Goal: Book appointment/travel/reservation

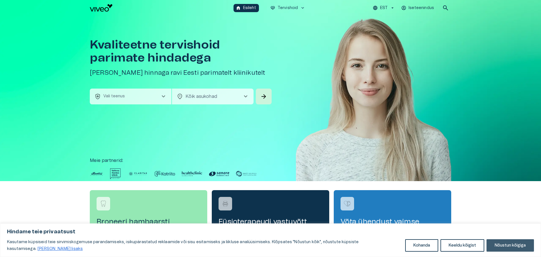
click at [520, 250] on button "Nõustun kõigiga" at bounding box center [510, 246] width 47 height 12
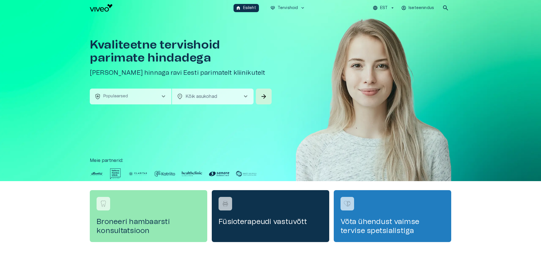
click at [121, 100] on button "health_and_safety Populaarsed chevron_right" at bounding box center [131, 97] width 82 height 16
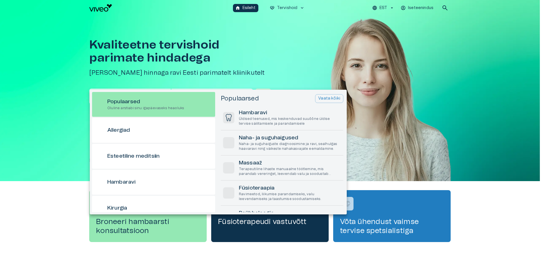
scroll to position [16, 0]
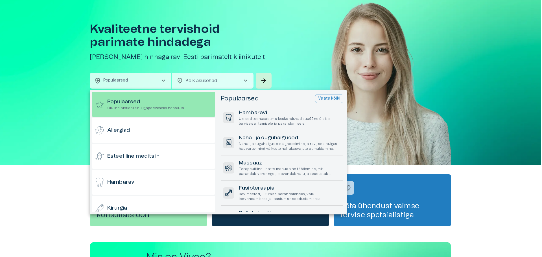
click at [66, 206] on div at bounding box center [271, 128] width 542 height 257
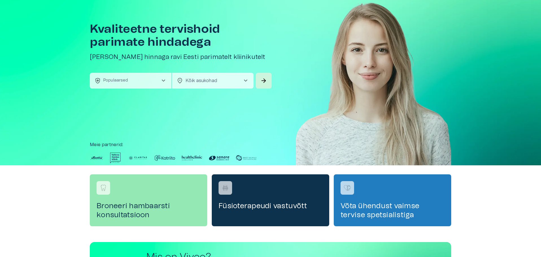
click at [134, 157] on img at bounding box center [138, 158] width 20 height 11
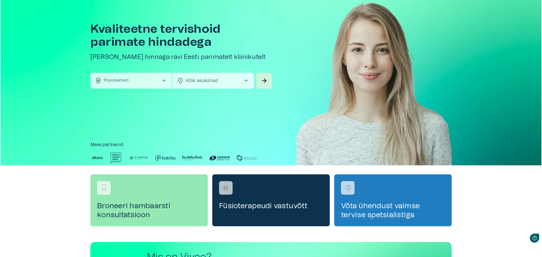
scroll to position [0, 0]
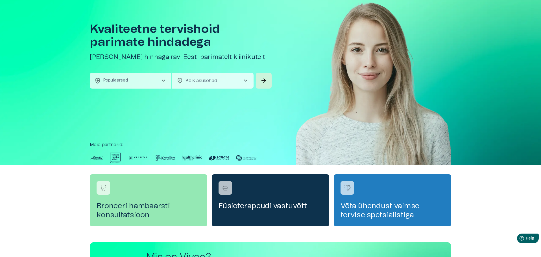
click at [97, 156] on img at bounding box center [97, 158] width 14 height 11
click at [139, 83] on button "health_and_safety Populaarsed chevron_right" at bounding box center [131, 81] width 82 height 16
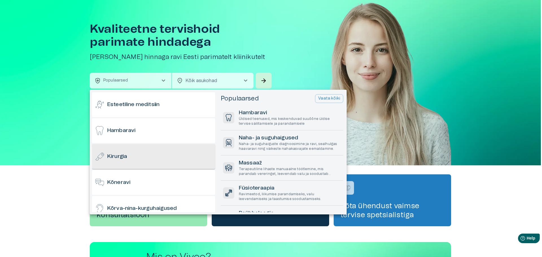
scroll to position [56, 0]
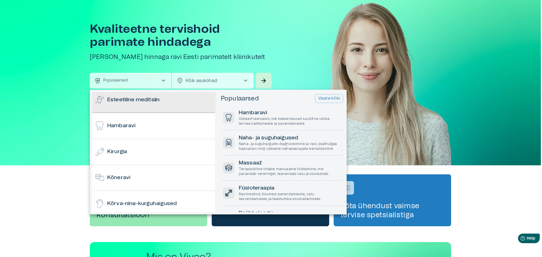
click at [167, 97] on div "Esteetiline meditsiin" at bounding box center [153, 100] width 123 height 25
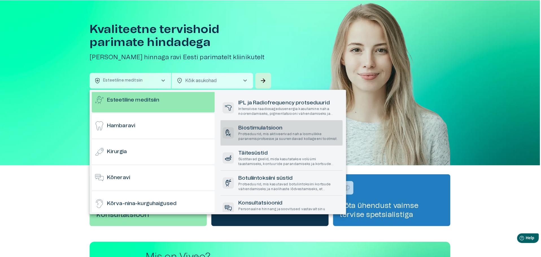
scroll to position [0, 0]
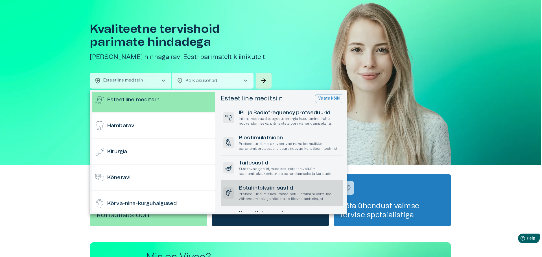
click at [291, 188] on h6 "Botuliintoksiini süstid" at bounding box center [290, 189] width 102 height 8
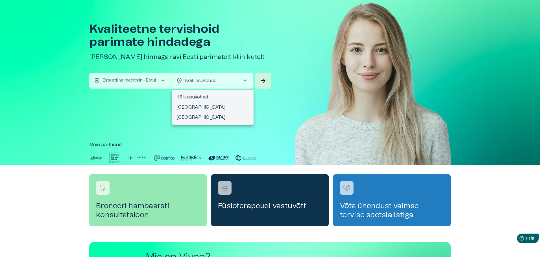
click at [208, 80] on body "Hindame teie privaatsust Kasutame küpsiseid teie sirvimiskogemuse parandamiseks…" at bounding box center [270, 112] width 541 height 257
click at [202, 105] on li "[GEOGRAPHIC_DATA]" at bounding box center [213, 107] width 82 height 10
type input "**********"
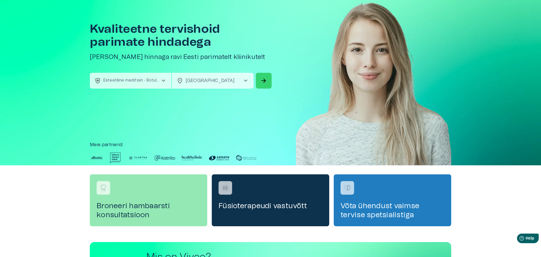
click at [268, 81] on button "arrow_forward" at bounding box center [264, 81] width 16 height 16
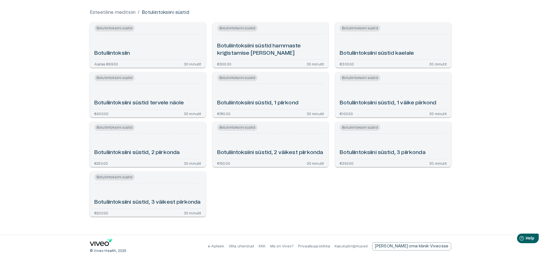
scroll to position [55, 0]
click at [399, 138] on div "Botuliintoksiini süstid, 3 piirkonda" at bounding box center [393, 145] width 107 height 21
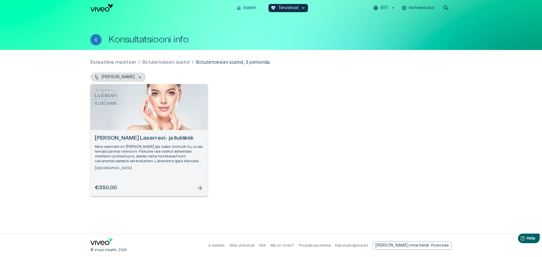
click at [165, 174] on div "Dr Mari Laasma Laserravi- ja Ilukliinik Meie eesmärk on tuua esile iga naise lo…" at bounding box center [149, 163] width 118 height 66
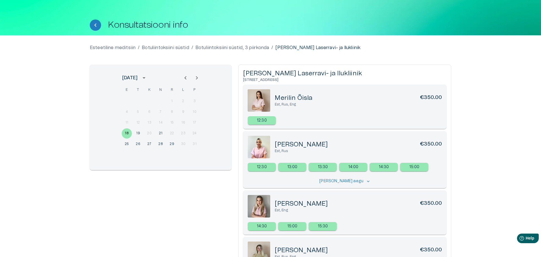
scroll to position [29, 0]
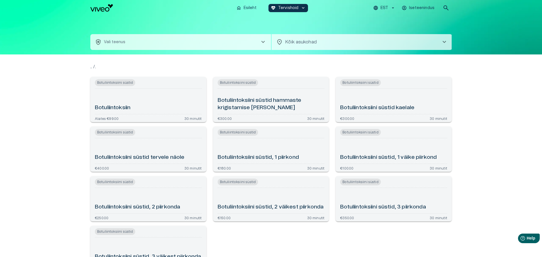
type input "**********"
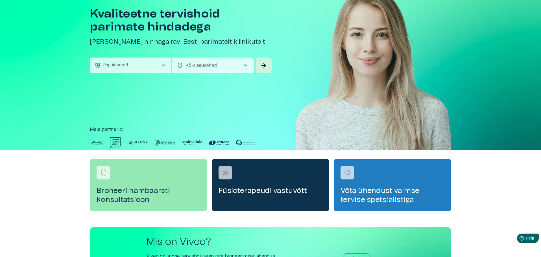
scroll to position [19, 0]
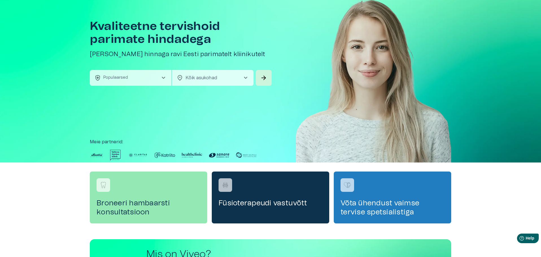
click at [184, 155] on img at bounding box center [192, 155] width 20 height 11
click at [252, 156] on img at bounding box center [246, 155] width 20 height 11
click at [93, 155] on img at bounding box center [97, 155] width 14 height 11
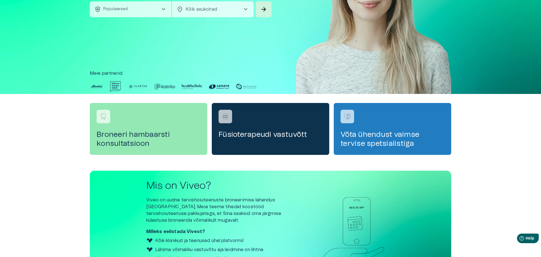
scroll to position [103, 0]
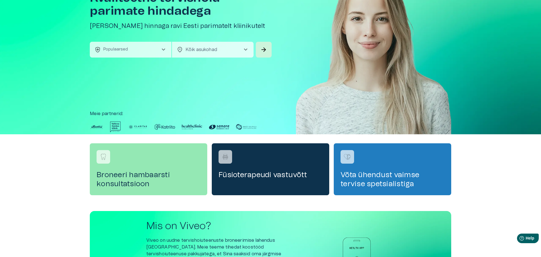
click at [142, 49] on button "health_and_safety Populaarsed chevron_right" at bounding box center [131, 50] width 82 height 16
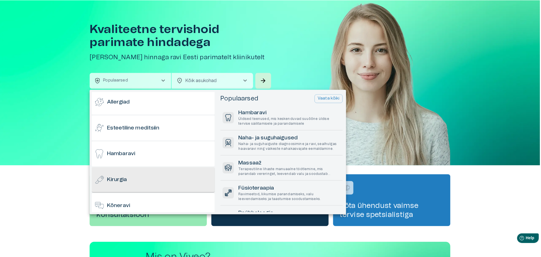
scroll to position [28, 0]
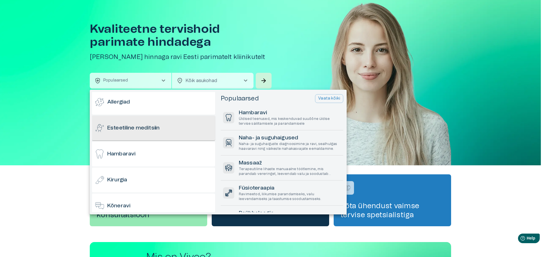
click at [151, 133] on div "Esteetiline meditsiin" at bounding box center [153, 128] width 123 height 25
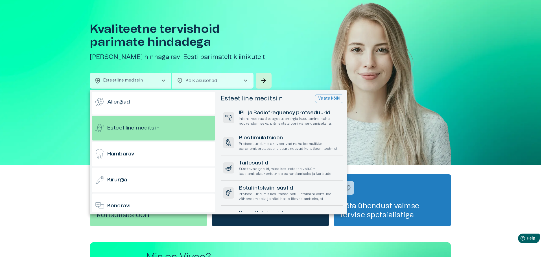
click at [248, 81] on div at bounding box center [271, 128] width 542 height 257
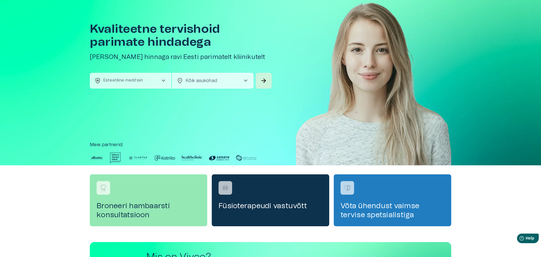
click at [246, 78] on span "chevron_right" at bounding box center [245, 80] width 7 height 7
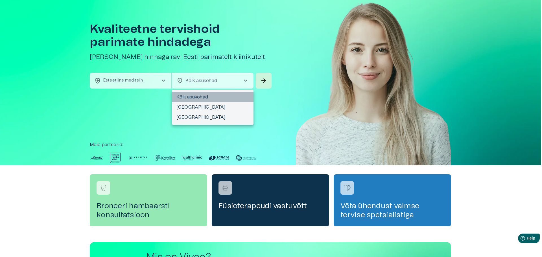
click at [195, 98] on li "Kõik asukohad" at bounding box center [213, 97] width 82 height 10
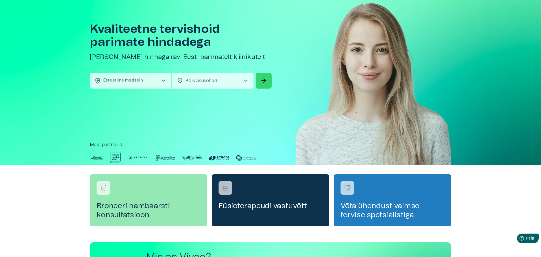
click at [265, 78] on span "arrow_forward" at bounding box center [263, 80] width 7 height 7
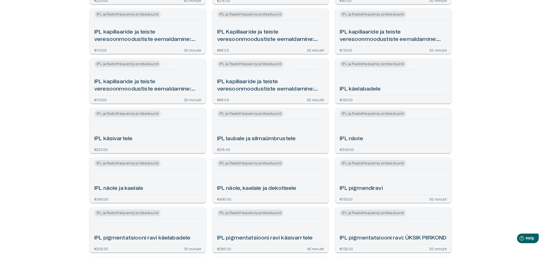
scroll to position [1893, 0]
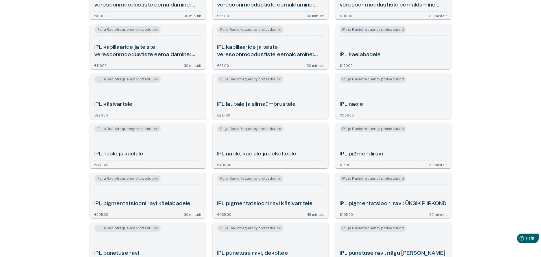
click at [375, 103] on div "IPL näole" at bounding box center [393, 98] width 107 height 21
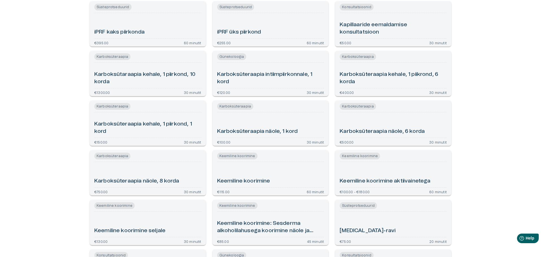
scroll to position [2214, 0]
click at [161, 27] on div "iPRF kaks piirkonda" at bounding box center [147, 25] width 107 height 21
